Goal: Book appointment/travel/reservation

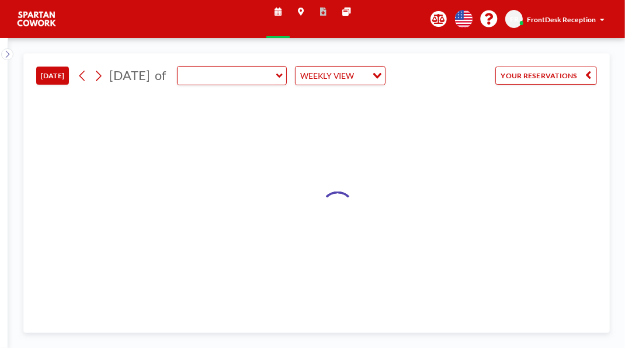
type input "Meeting Room"
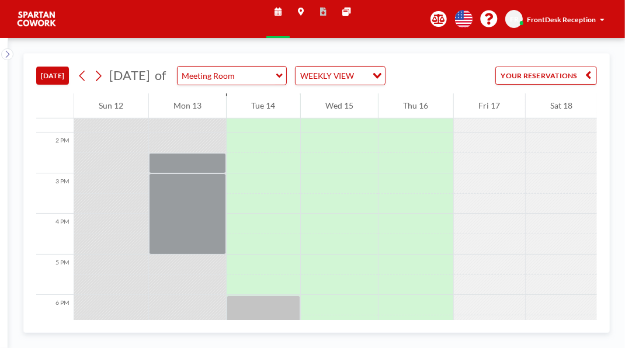
scroll to position [554, 0]
click at [273, 113] on div at bounding box center [264, 103] width 74 height 20
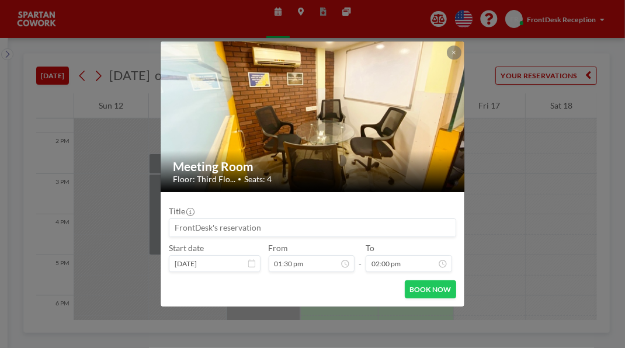
click at [461, 46] on div at bounding box center [454, 53] width 14 height 14
click at [456, 50] on icon at bounding box center [454, 53] width 5 height 6
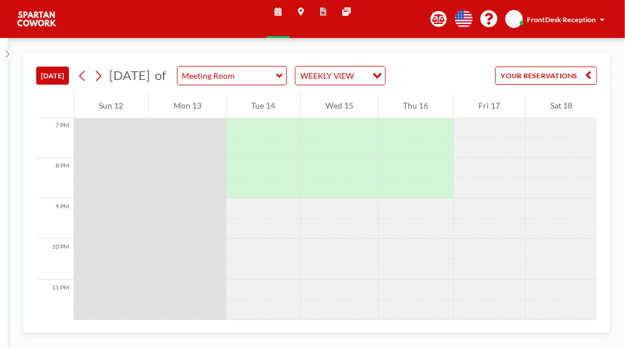
scroll to position [831, 0]
click at [288, 118] on div at bounding box center [264, 97] width 74 height 41
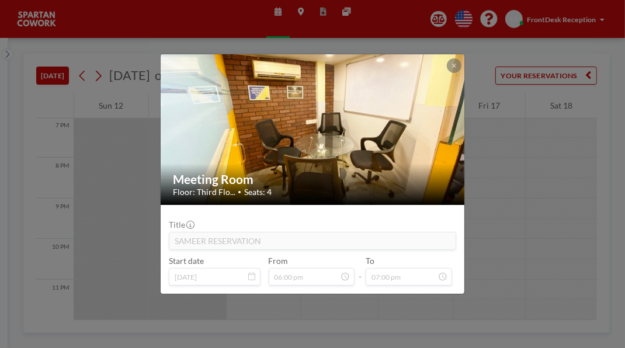
click at [461, 58] on button at bounding box center [454, 65] width 14 height 14
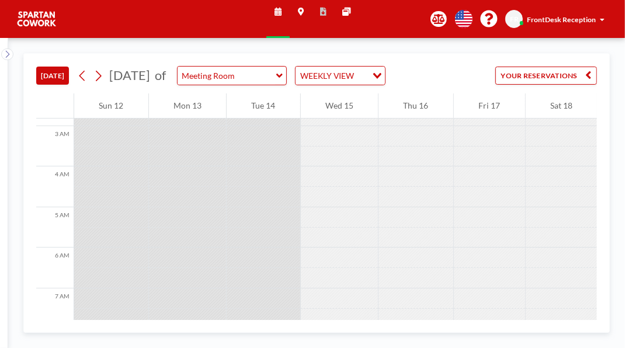
scroll to position [106, 0]
